Goal: Transaction & Acquisition: Purchase product/service

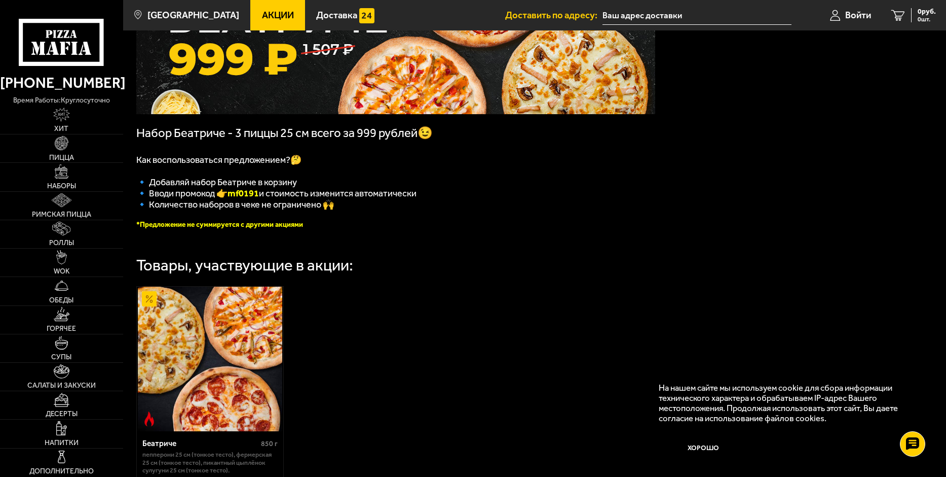
scroll to position [203, 0]
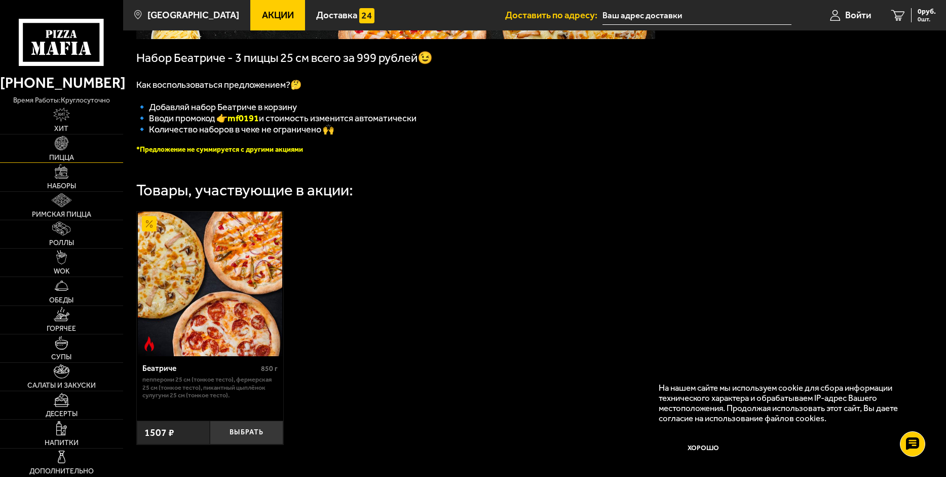
click at [60, 142] on img at bounding box center [62, 143] width 14 height 14
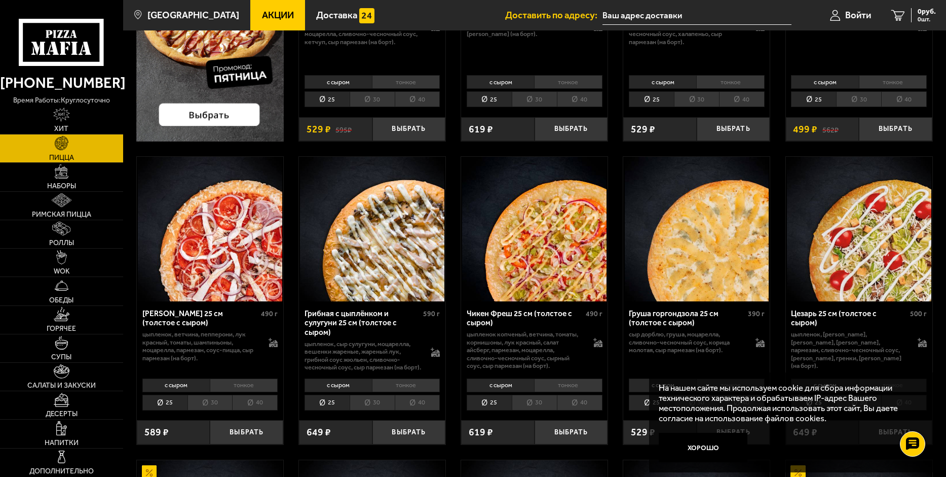
scroll to position [253, 0]
click at [714, 241] on img at bounding box center [697, 228] width 144 height 144
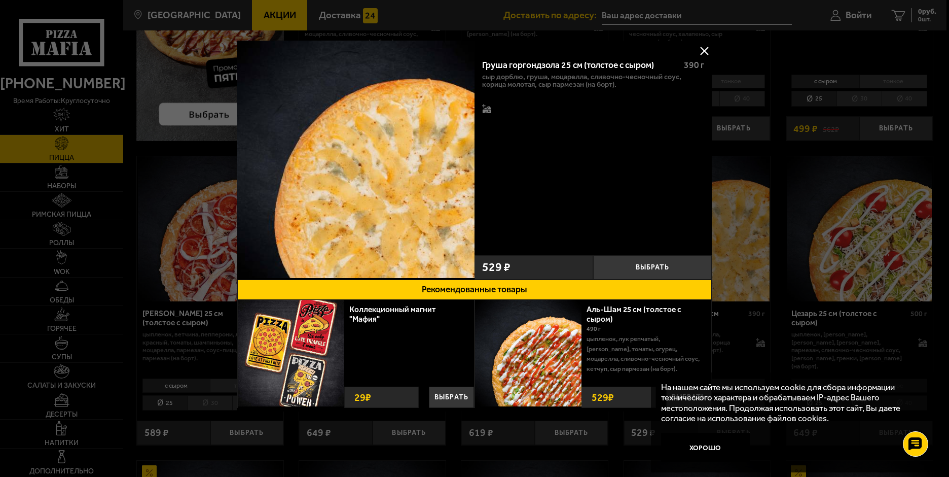
click at [488, 285] on button "Рекомендованные товары" at bounding box center [474, 289] width 474 height 20
click at [630, 265] on button "Выбрать" at bounding box center [652, 267] width 119 height 24
click at [702, 47] on button at bounding box center [704, 50] width 15 height 15
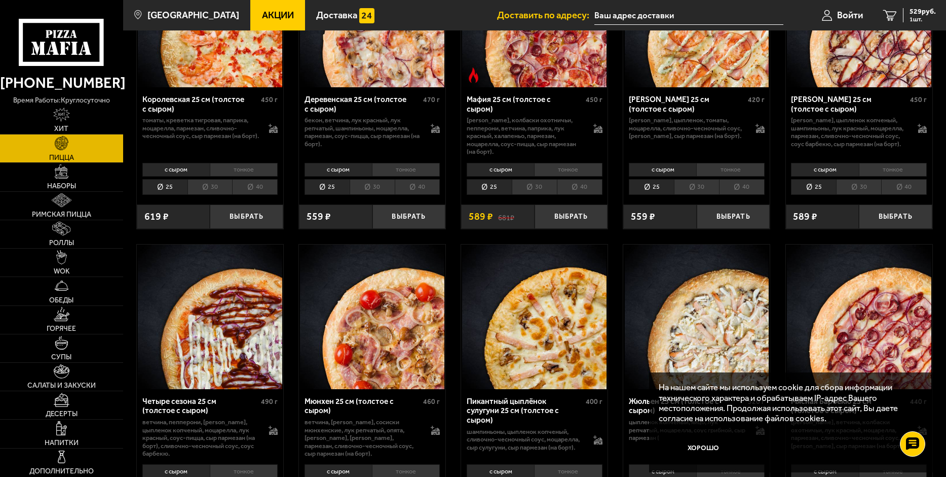
scroll to position [1065, 0]
